Goal: Navigation & Orientation: Find specific page/section

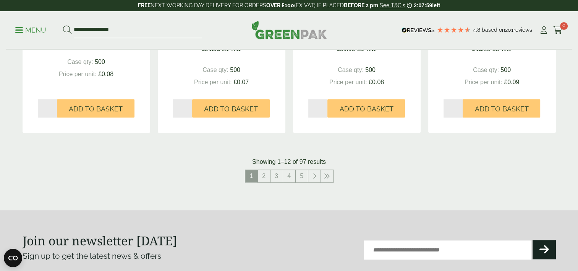
scroll to position [841, 0]
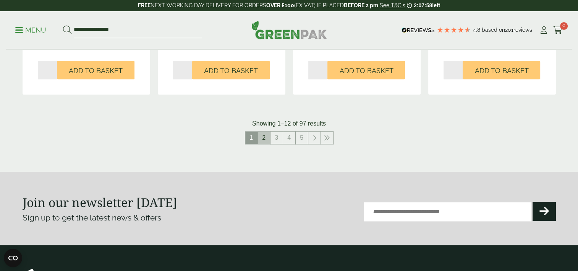
click at [264, 132] on link "2" at bounding box center [264, 137] width 12 height 12
click at [269, 138] on link "3" at bounding box center [270, 137] width 12 height 12
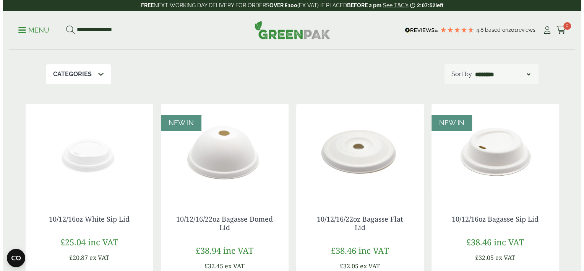
scroll to position [76, 0]
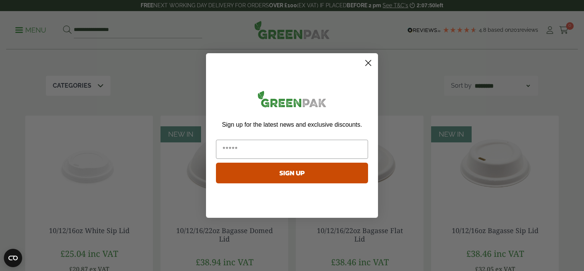
scroll to position [841, 0]
